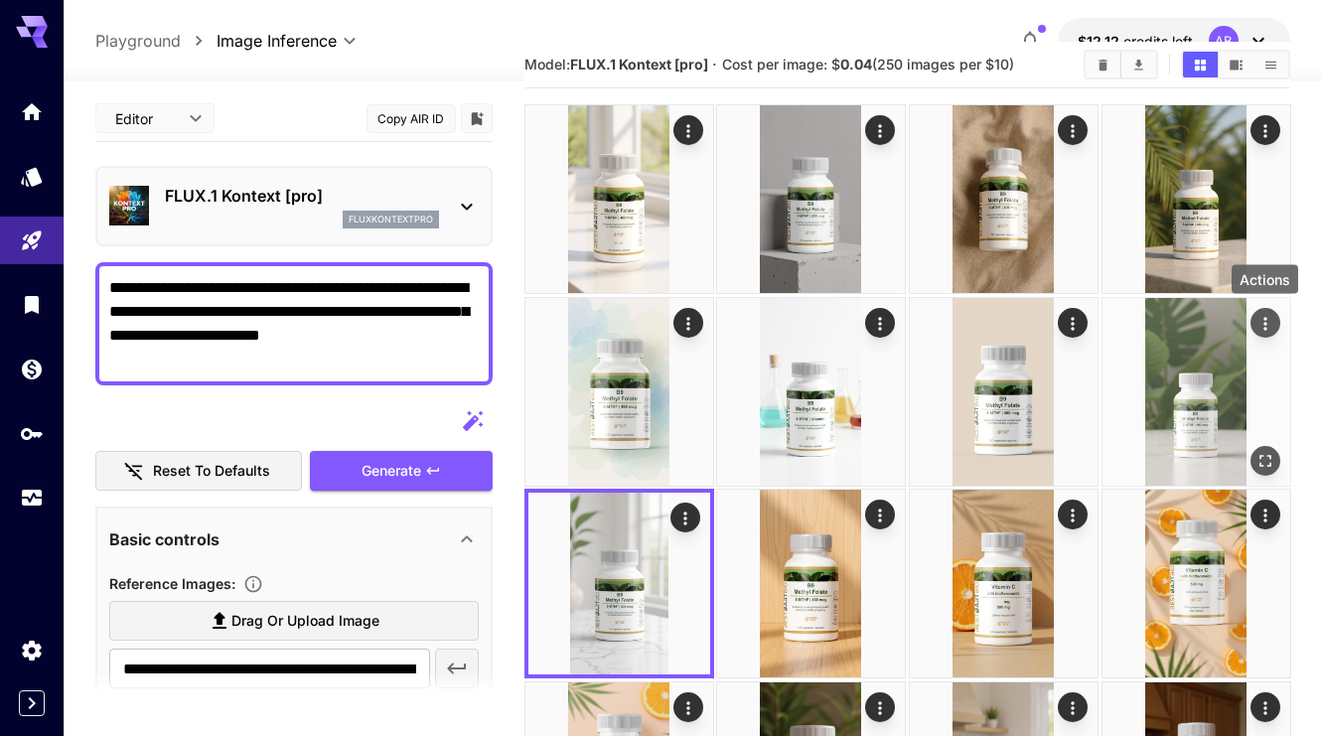
click at [1263, 318] on icon "Actions" at bounding box center [1264, 323] width 3 height 13
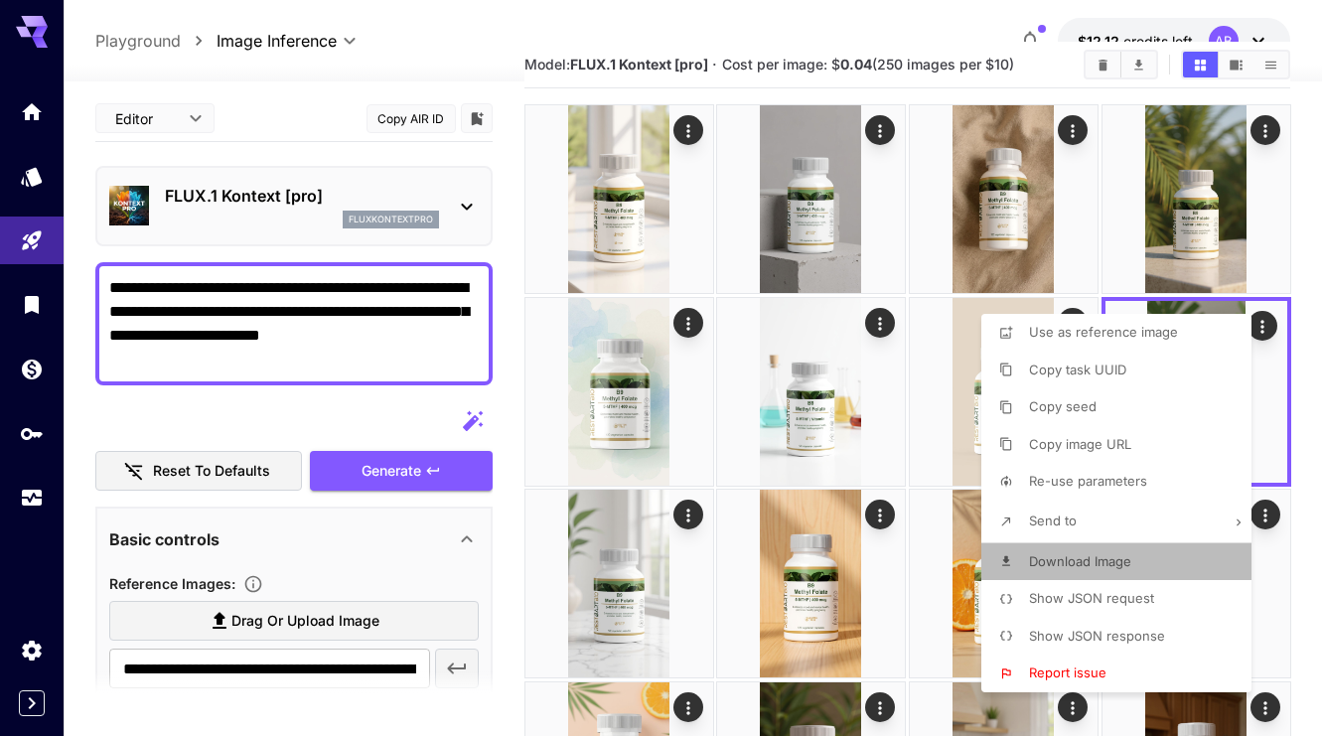
click at [1150, 558] on li "Download Image" at bounding box center [1122, 562] width 282 height 38
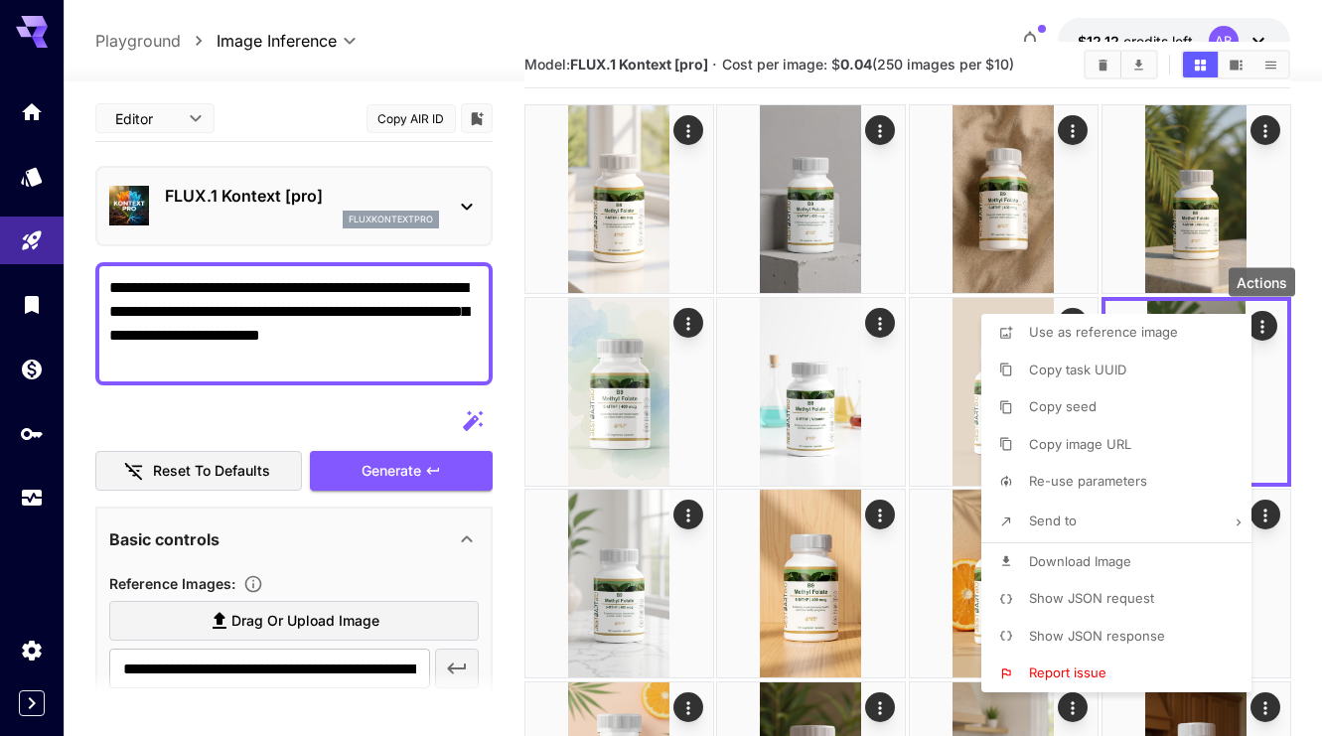
click at [519, 327] on div at bounding box center [661, 368] width 1322 height 736
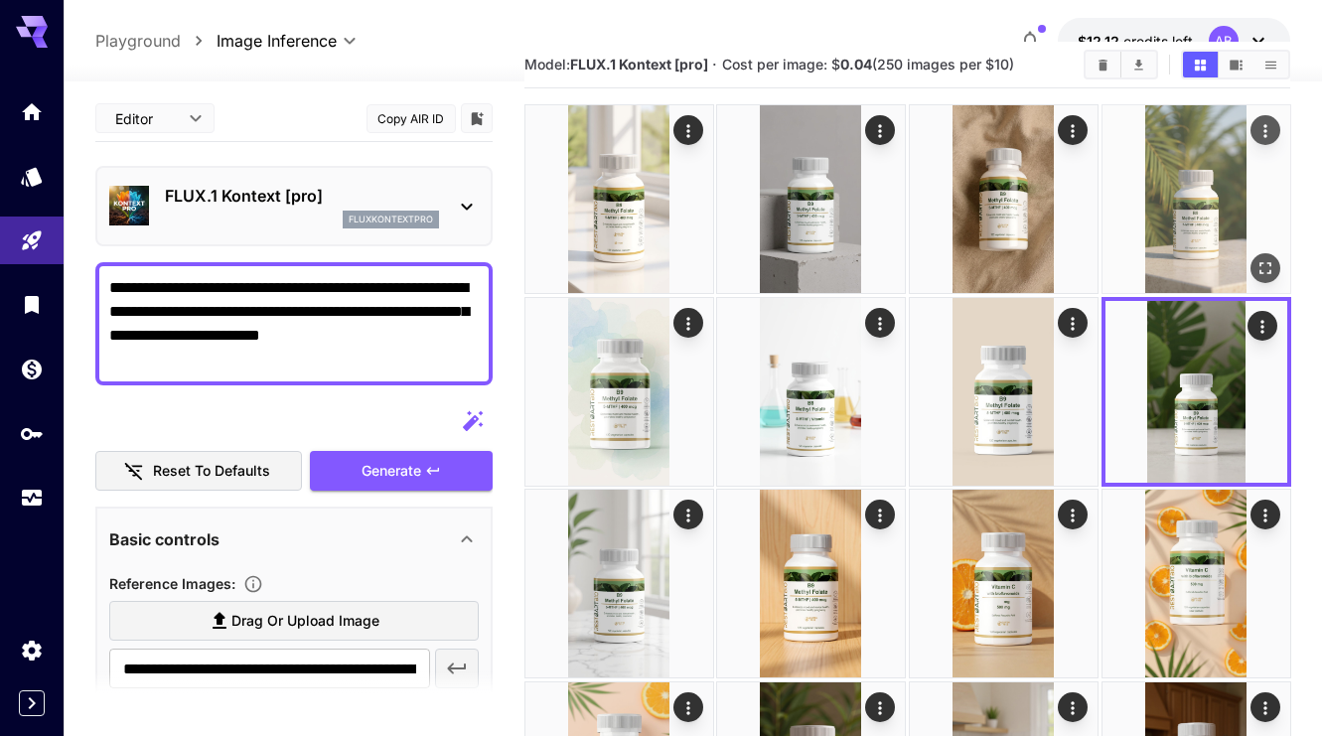
click at [1270, 129] on icon "Actions" at bounding box center [1264, 131] width 20 height 20
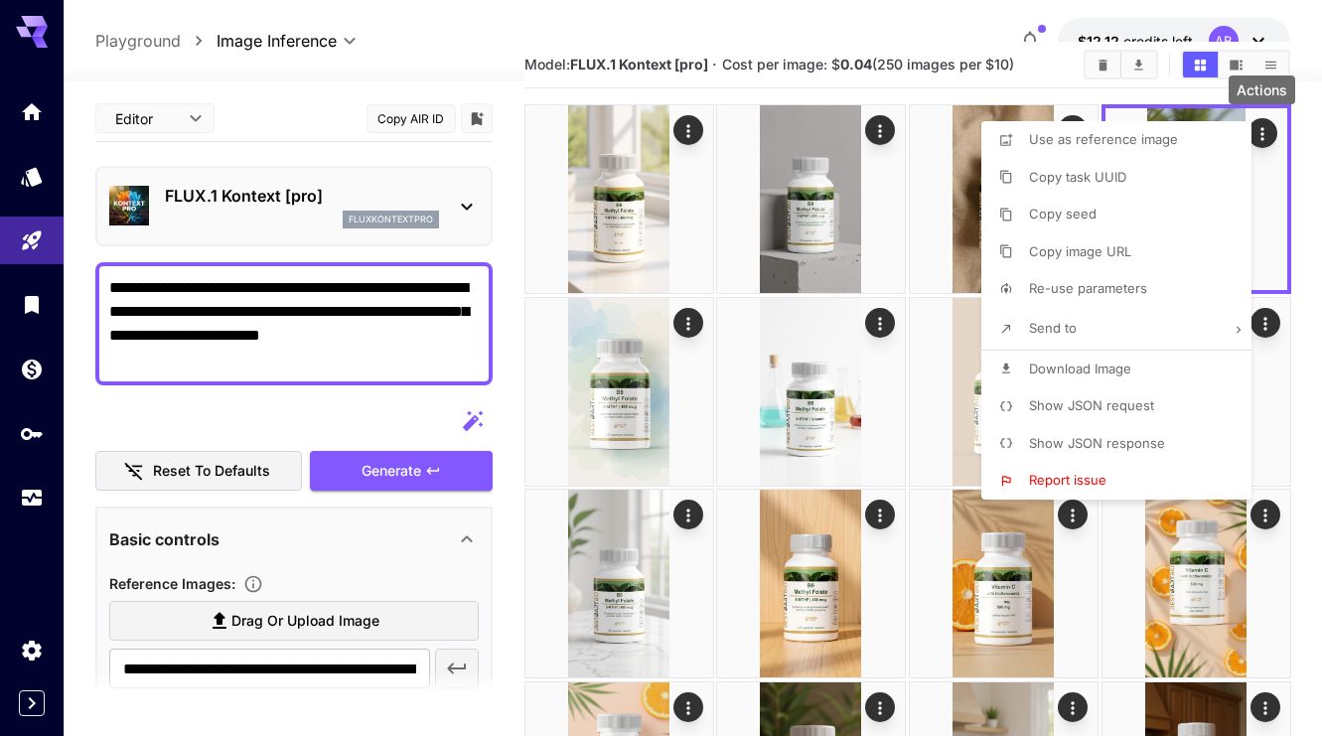
click at [1122, 367] on span "Download Image" at bounding box center [1080, 369] width 102 height 16
click at [516, 345] on div at bounding box center [661, 368] width 1322 height 736
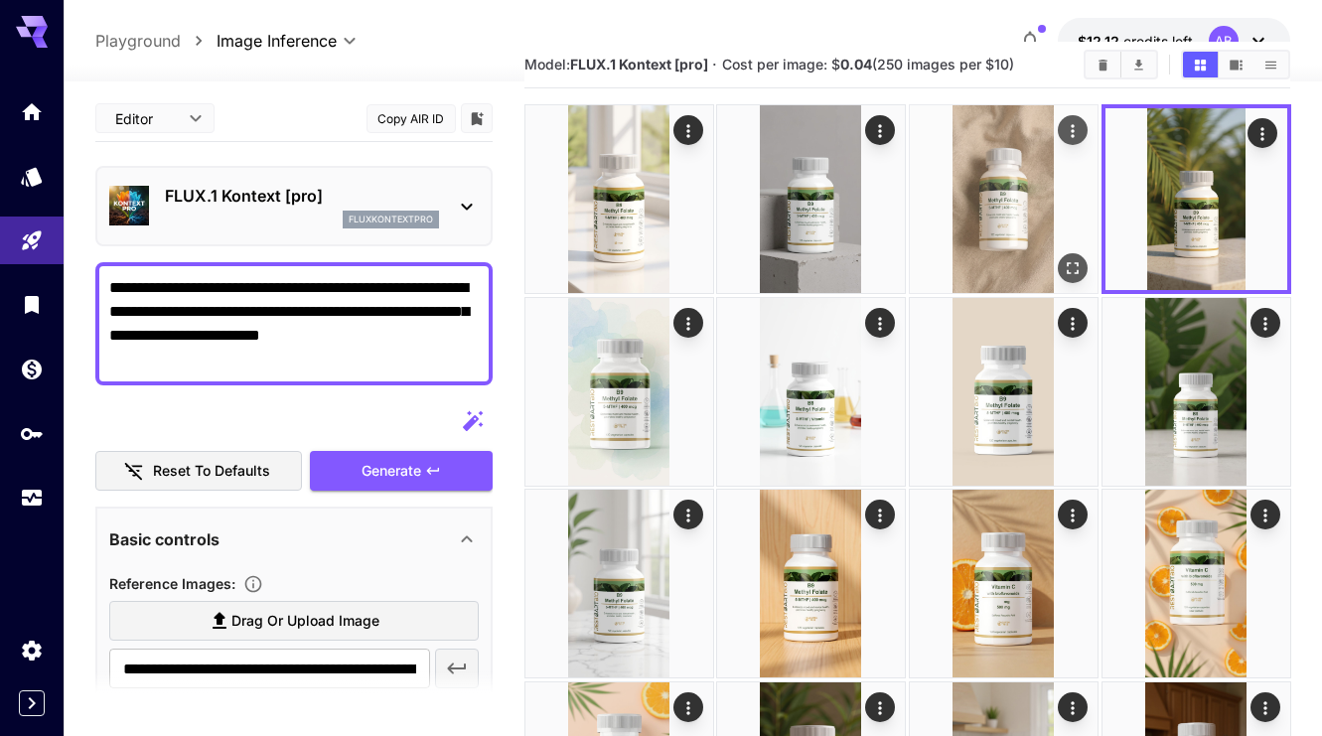
click at [1074, 132] on icon "Actions" at bounding box center [1073, 131] width 20 height 20
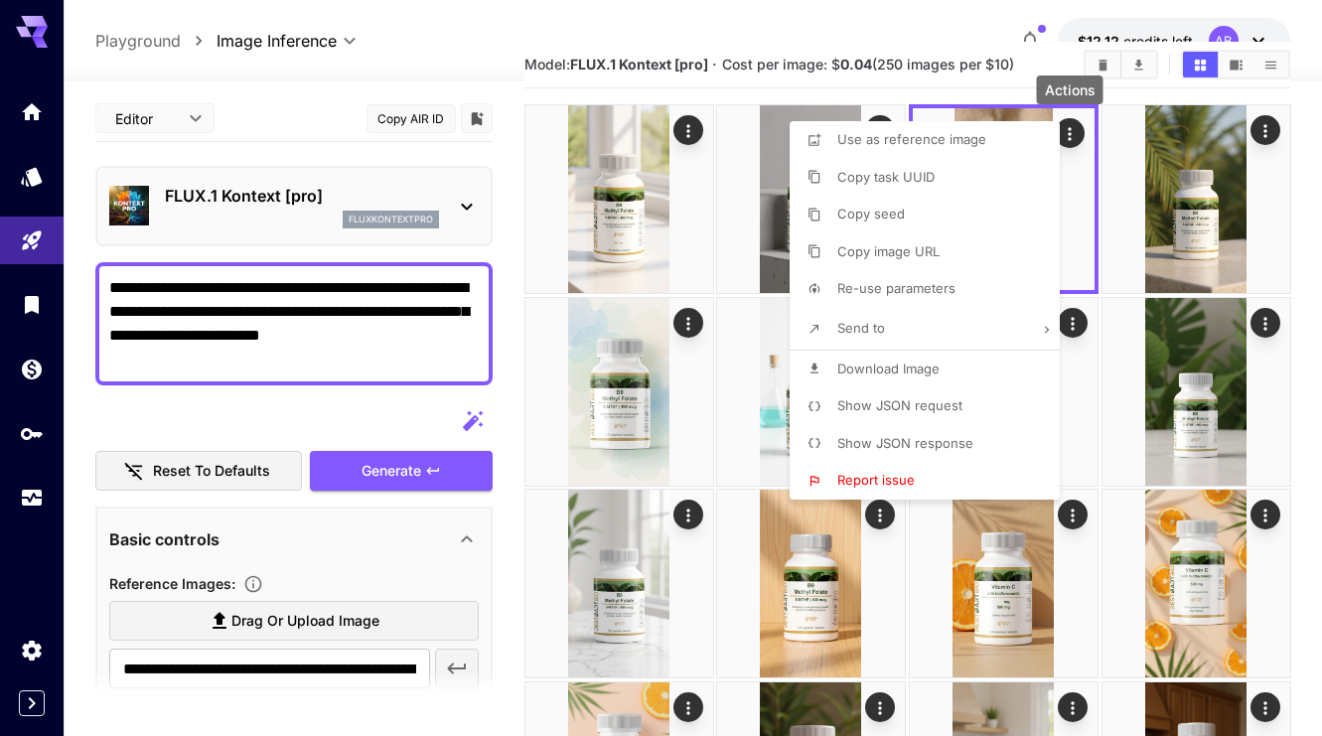
click at [922, 358] on li "Download Image" at bounding box center [931, 370] width 282 height 38
click at [716, 247] on div at bounding box center [661, 368] width 1322 height 736
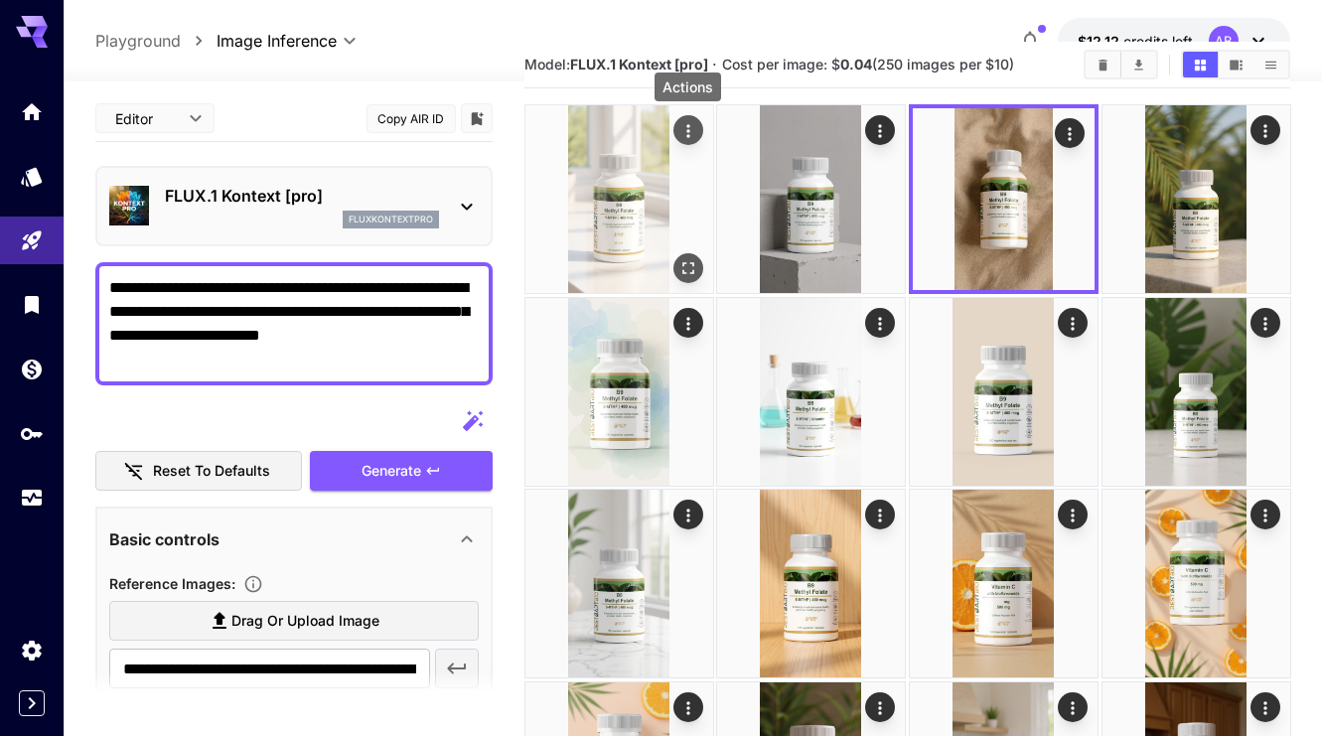
click at [692, 131] on icon "Actions" at bounding box center [687, 131] width 20 height 20
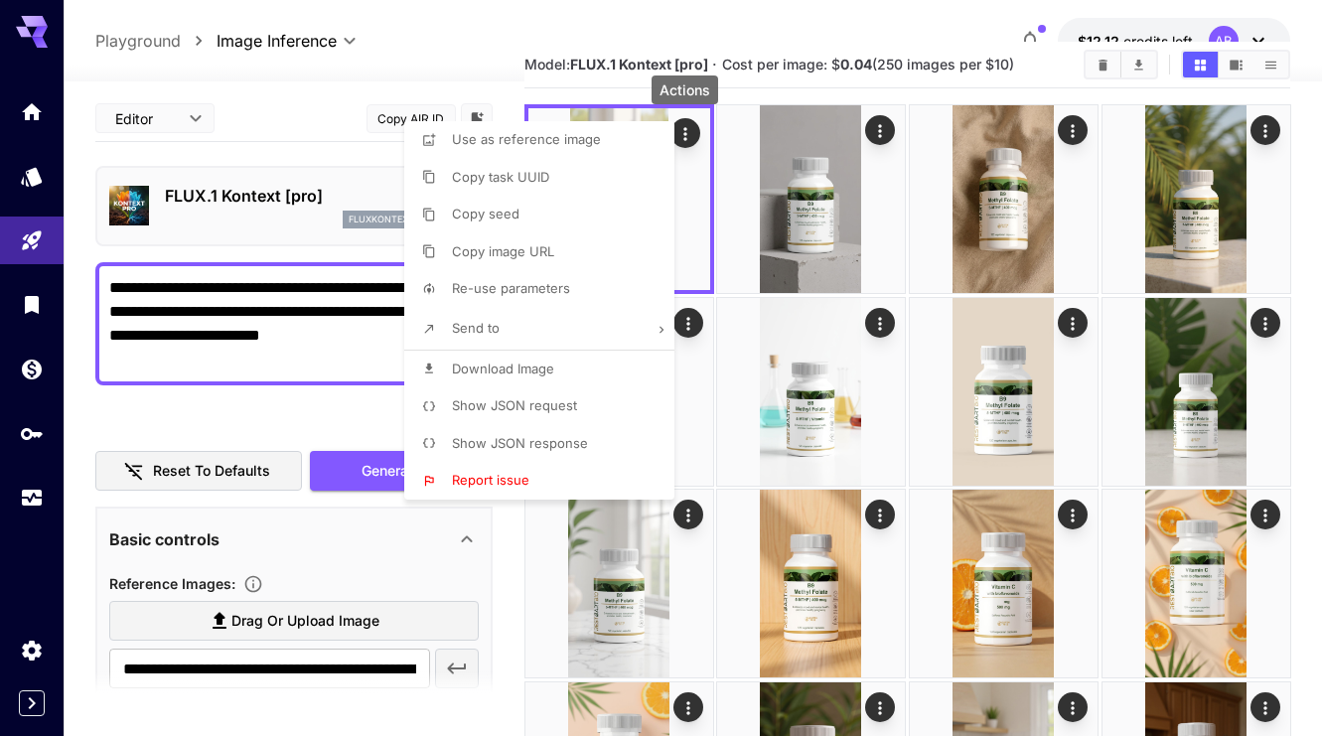
click at [570, 371] on li "Download Image" at bounding box center [545, 370] width 282 height 38
click at [856, 94] on div at bounding box center [661, 368] width 1322 height 736
